Goal: Task Accomplishment & Management: Use online tool/utility

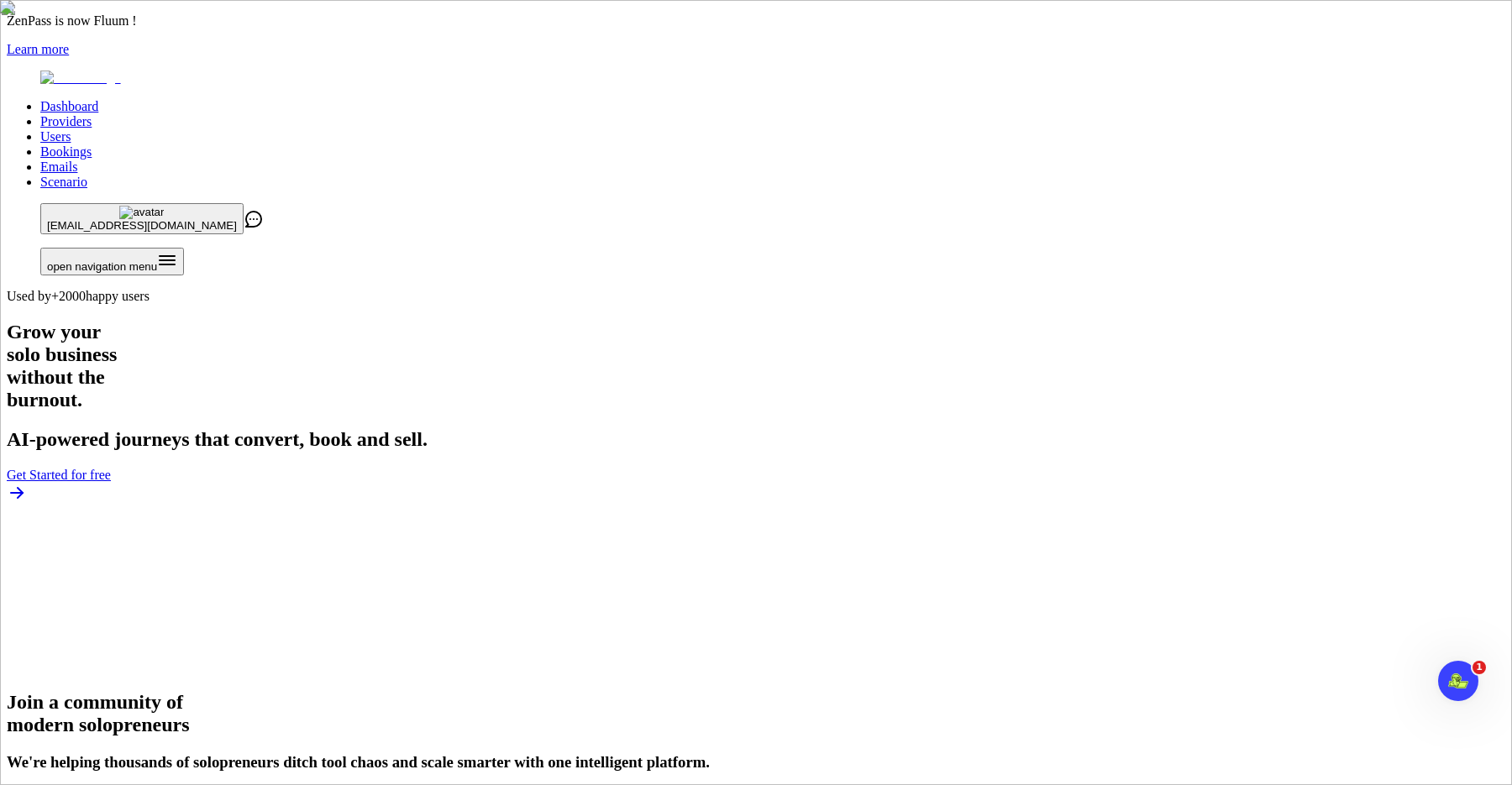
click at [92, 114] on link "Providers" at bounding box center [66, 121] width 51 height 15
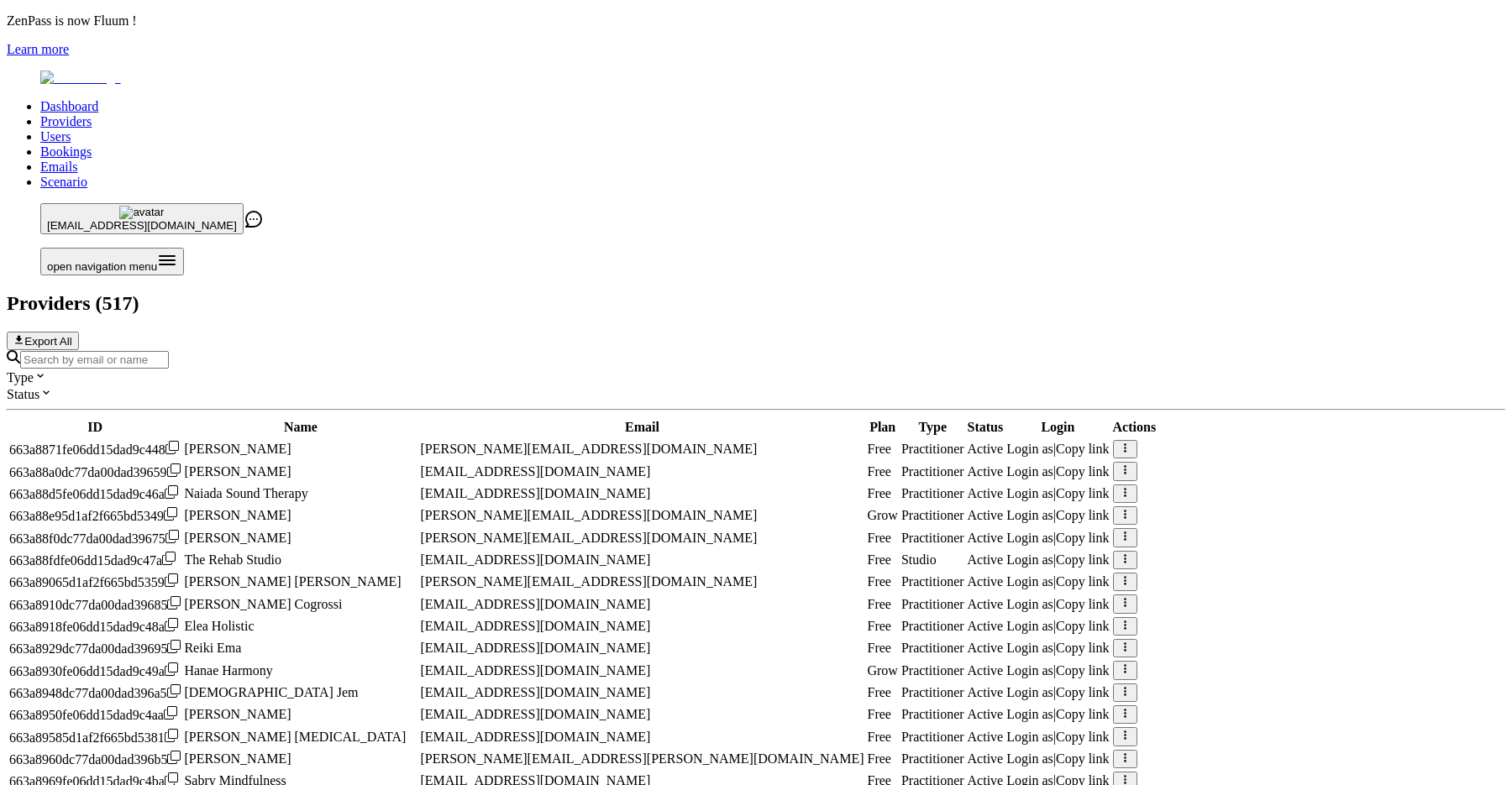
click at [169, 352] on input "Search by email or name" at bounding box center [94, 360] width 148 height 17
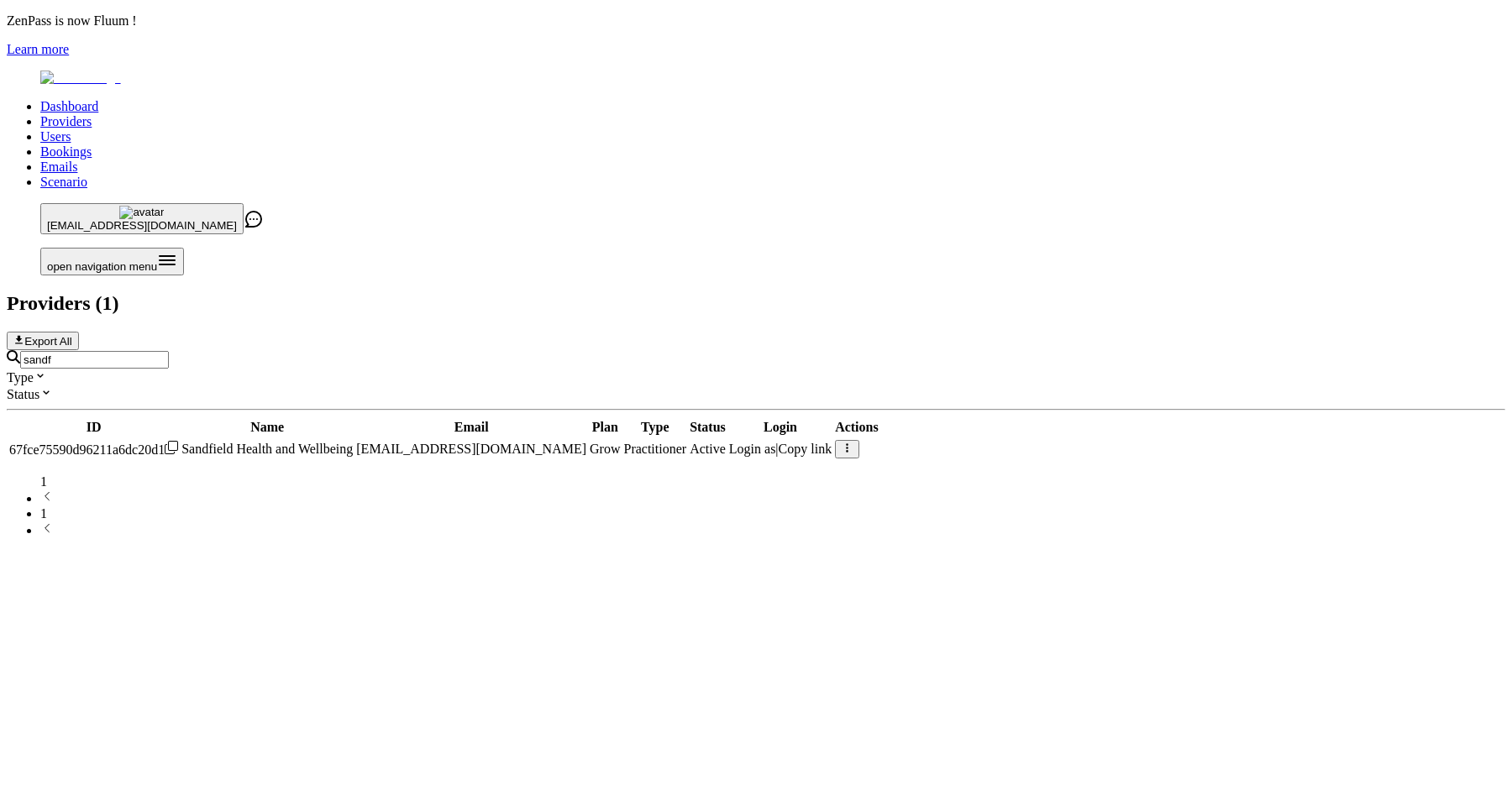
type input "sandf"
click at [776, 442] on span "Login as" at bounding box center [753, 449] width 47 height 15
click at [169, 352] on input "sandf" at bounding box center [94, 360] width 148 height 17
type input "loan wel"
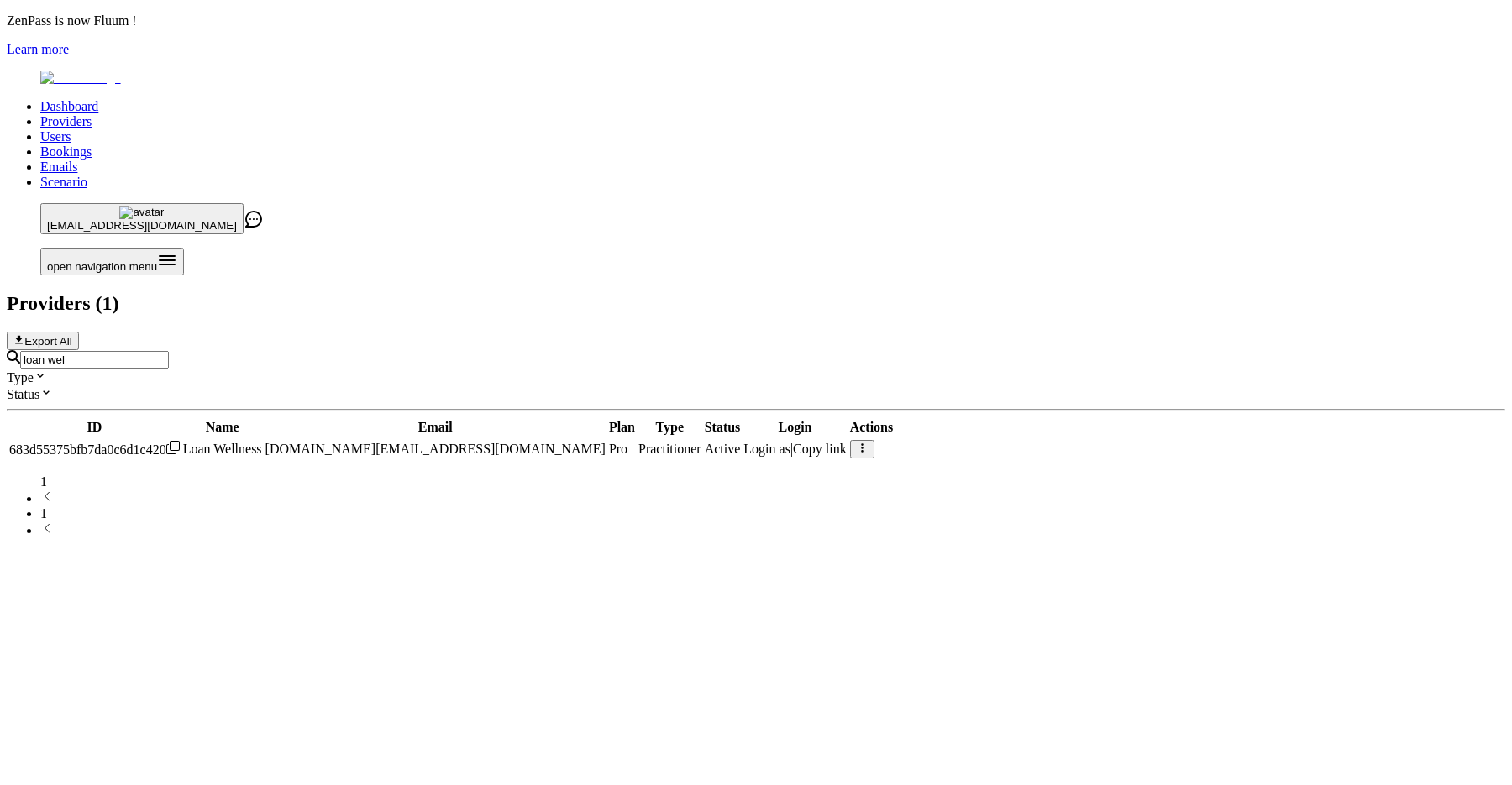
click at [791, 442] on span "Login as" at bounding box center [767, 449] width 47 height 15
